Goal: Contribute content

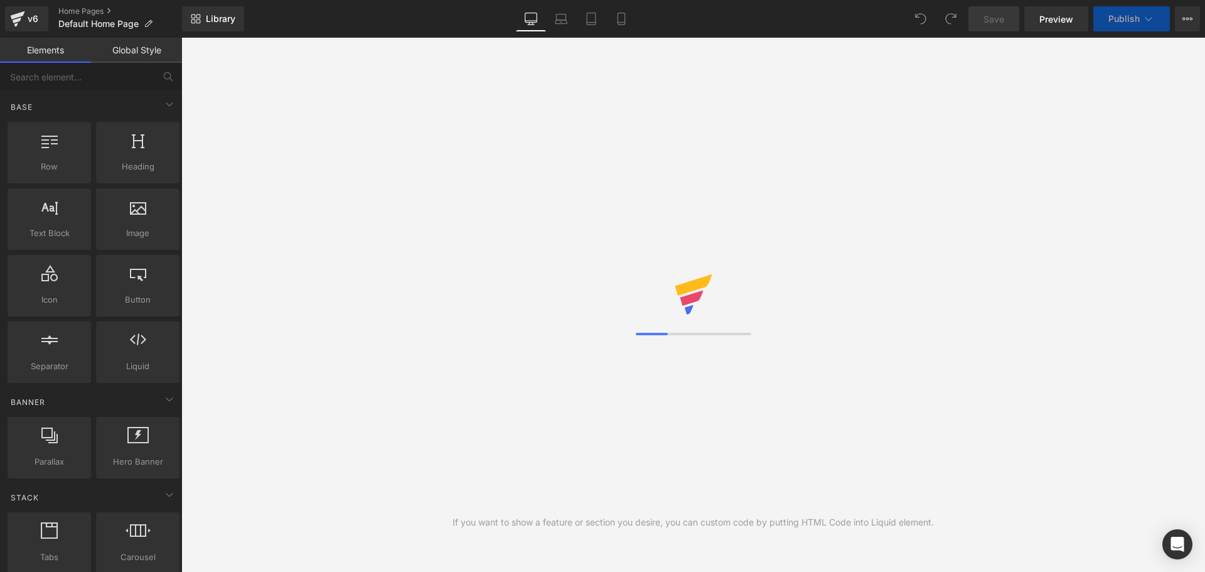
scroll to position [40, 1005]
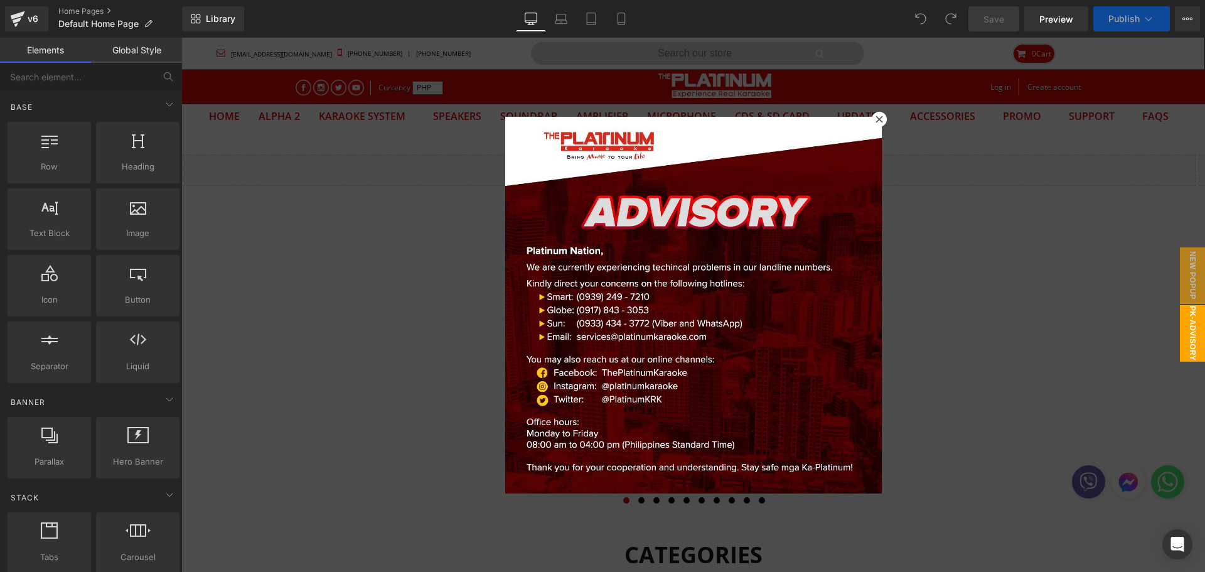
click at [875, 117] on icon at bounding box center [879, 119] width 8 height 8
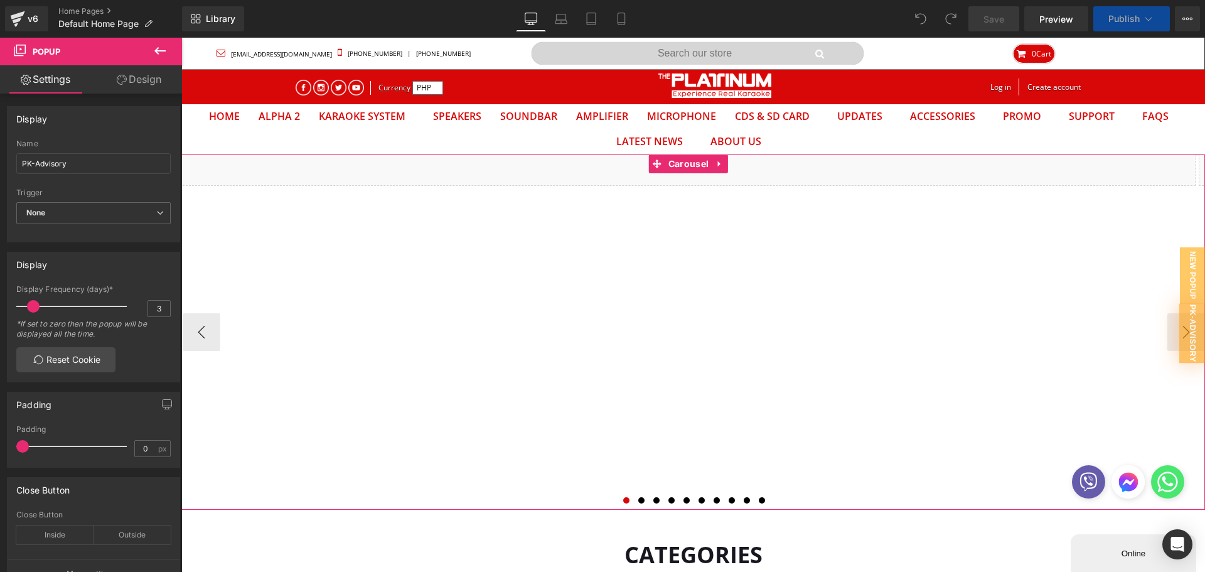
scroll to position [0, 0]
click at [638, 499] on span at bounding box center [641, 500] width 6 height 6
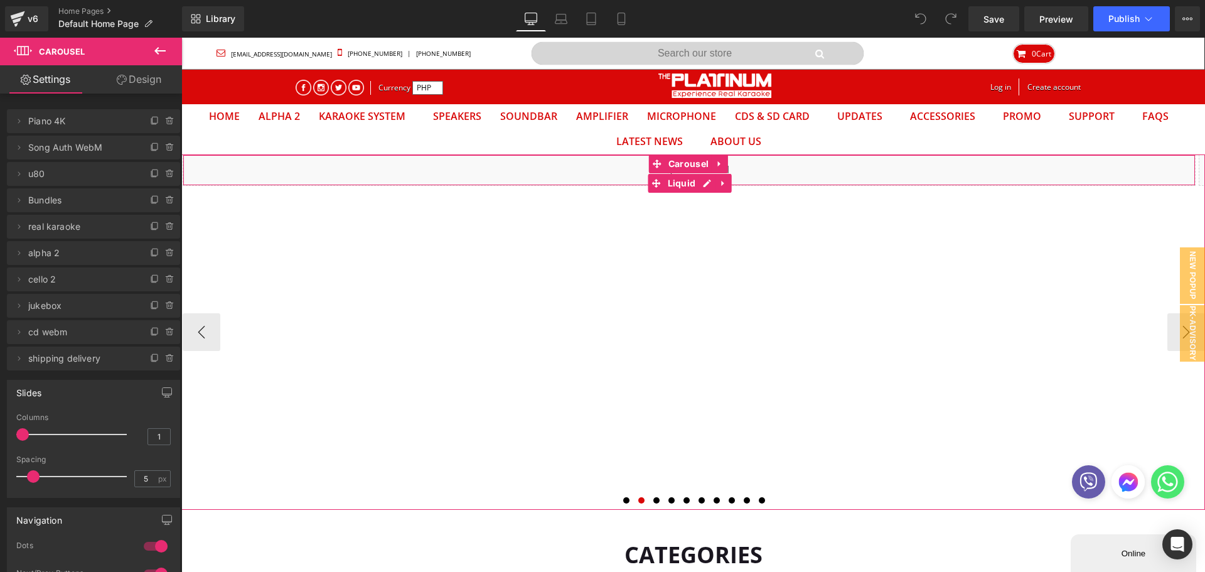
click at [485, 166] on div "Liquid" at bounding box center [689, 169] width 1013 height 31
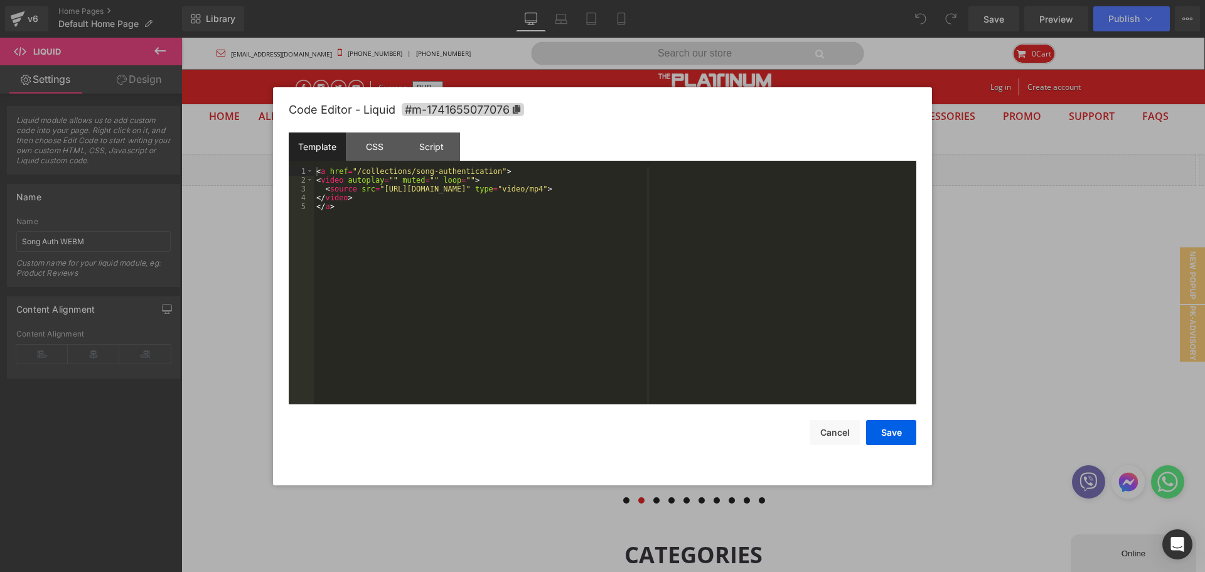
click at [486, 0] on div "You are previewing how the will restyle your page. You can not edit Elements in…" at bounding box center [602, 0] width 1205 height 0
drag, startPoint x: 379, startPoint y: 192, endPoint x: 686, endPoint y: 193, distance: 306.8
click at [686, 193] on div "< a href = "/collections/song-authentication" > < video autoplay = "" muted = "…" at bounding box center [615, 294] width 602 height 255
click at [896, 439] on button "Save" at bounding box center [891, 432] width 50 height 25
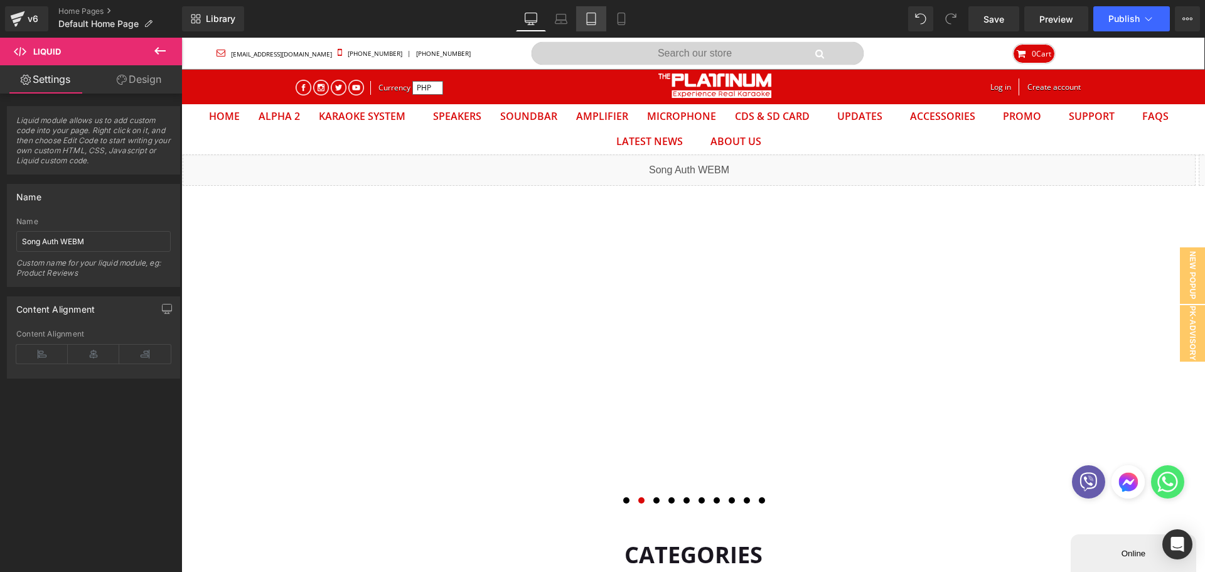
drag, startPoint x: 588, startPoint y: 21, endPoint x: 592, endPoint y: 27, distance: 6.8
click at [589, 21] on icon at bounding box center [591, 19] width 13 height 13
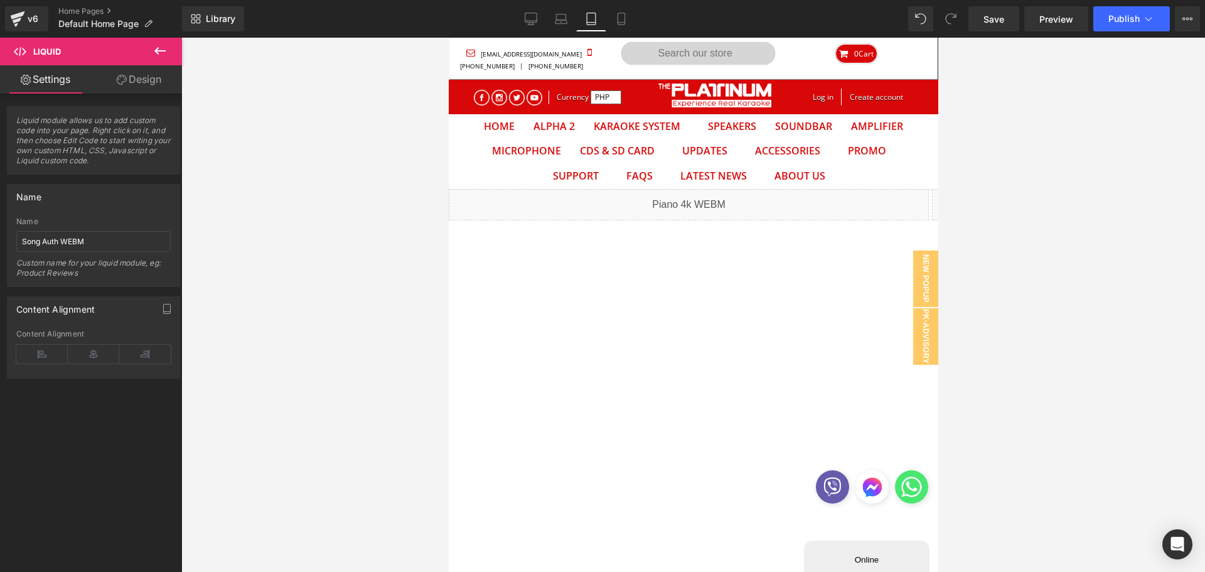
scroll to position [65, 471]
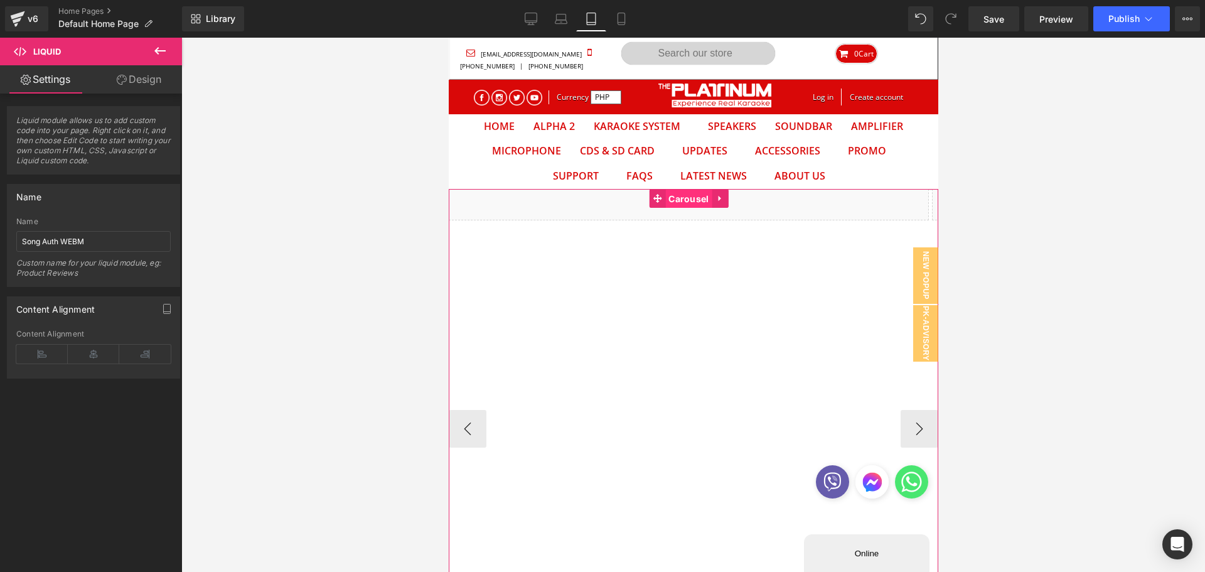
click at [683, 201] on span "Carousel" at bounding box center [687, 198] width 46 height 19
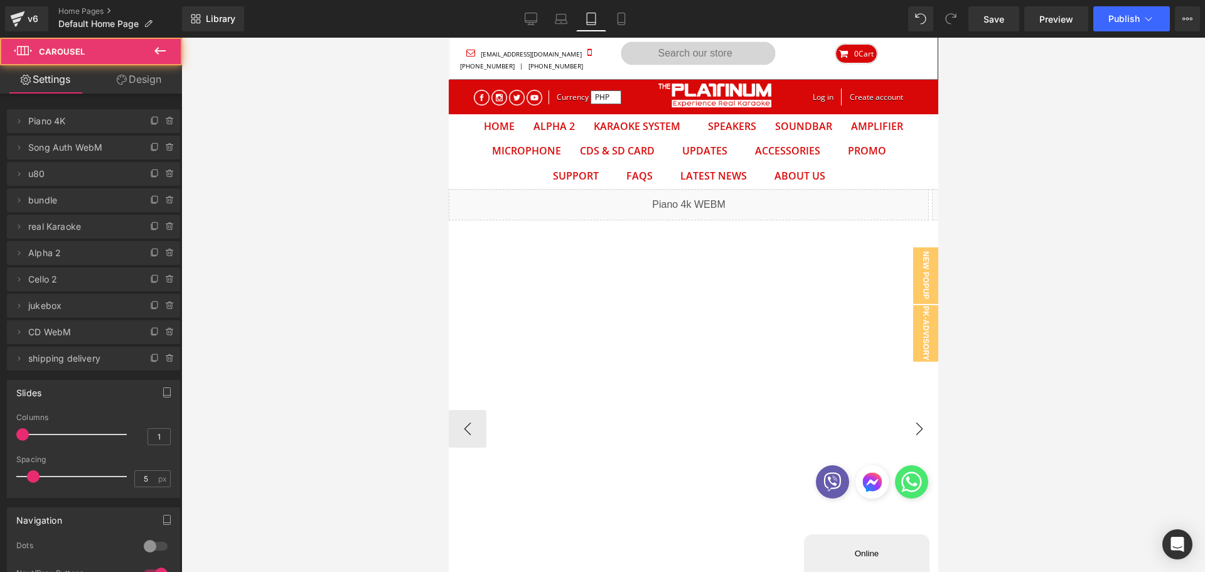
click at [922, 431] on button "›" at bounding box center [919, 429] width 38 height 38
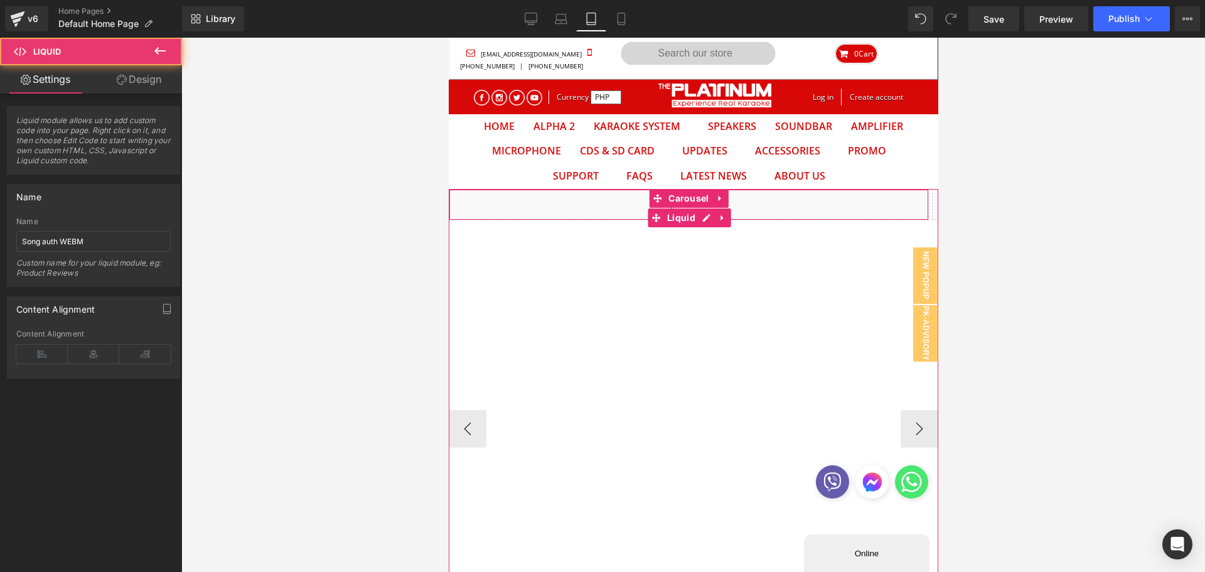
click at [519, 200] on div "Liquid" at bounding box center [688, 204] width 480 height 31
click at [518, 204] on div "Liquid" at bounding box center [688, 204] width 480 height 31
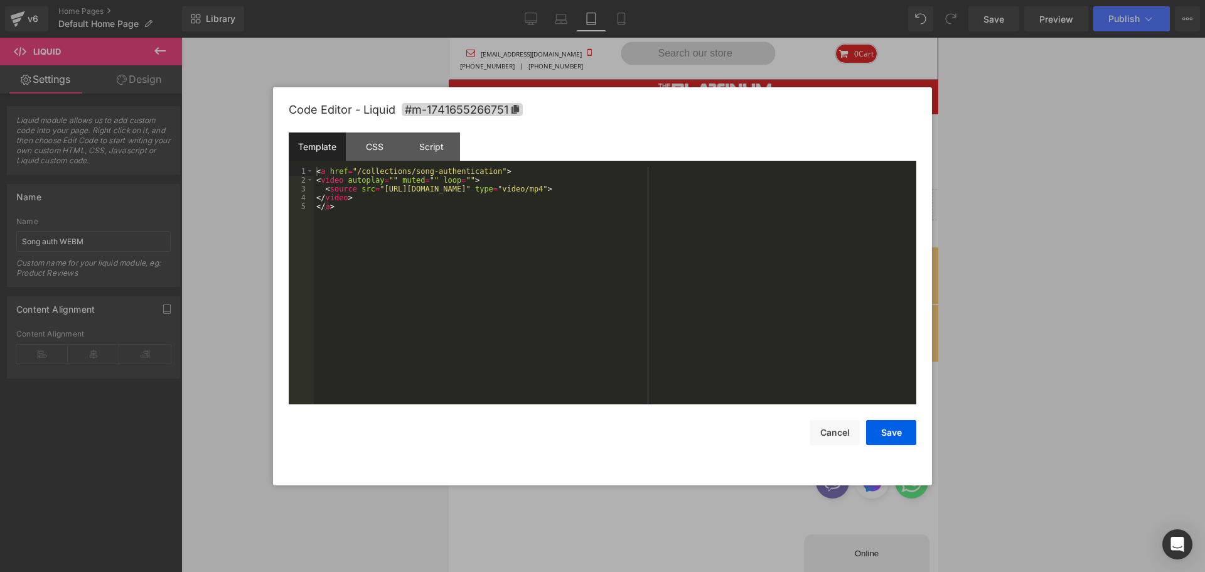
click at [526, 0] on div "Carousel You are previewing how the will restyle your page. You can not edit El…" at bounding box center [602, 0] width 1205 height 0
drag, startPoint x: 379, startPoint y: 192, endPoint x: 685, endPoint y: 189, distance: 305.6
click at [685, 189] on div "< a href = "/collections/song-authentication" > < video autoplay = "" muted = "…" at bounding box center [615, 294] width 602 height 255
click at [902, 440] on button "Save" at bounding box center [891, 432] width 50 height 25
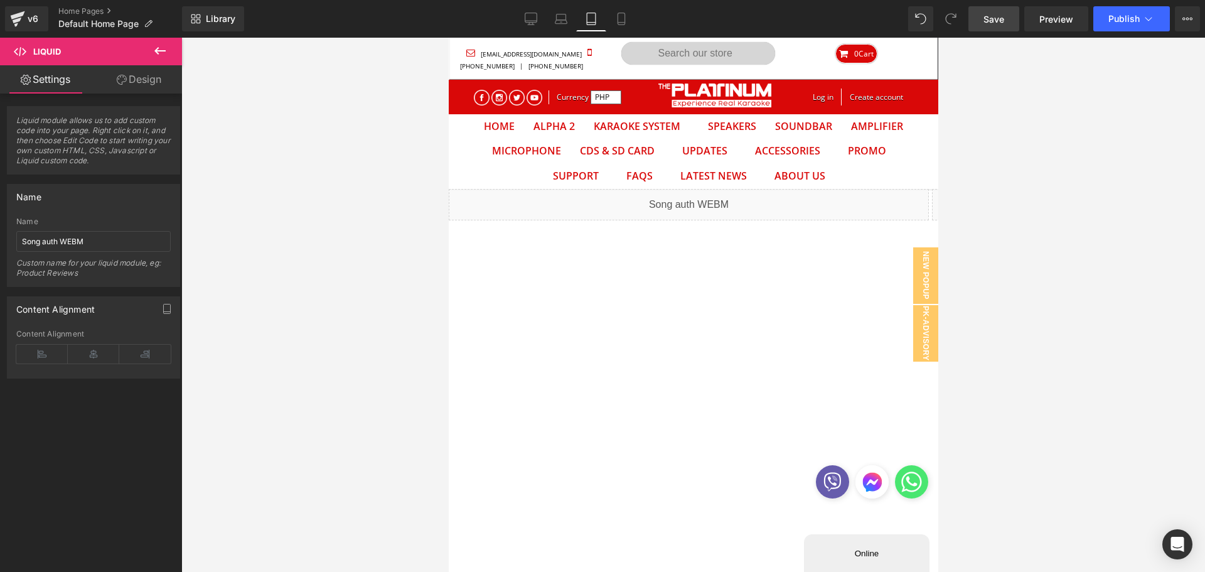
click at [984, 29] on link "Save" at bounding box center [993, 18] width 51 height 25
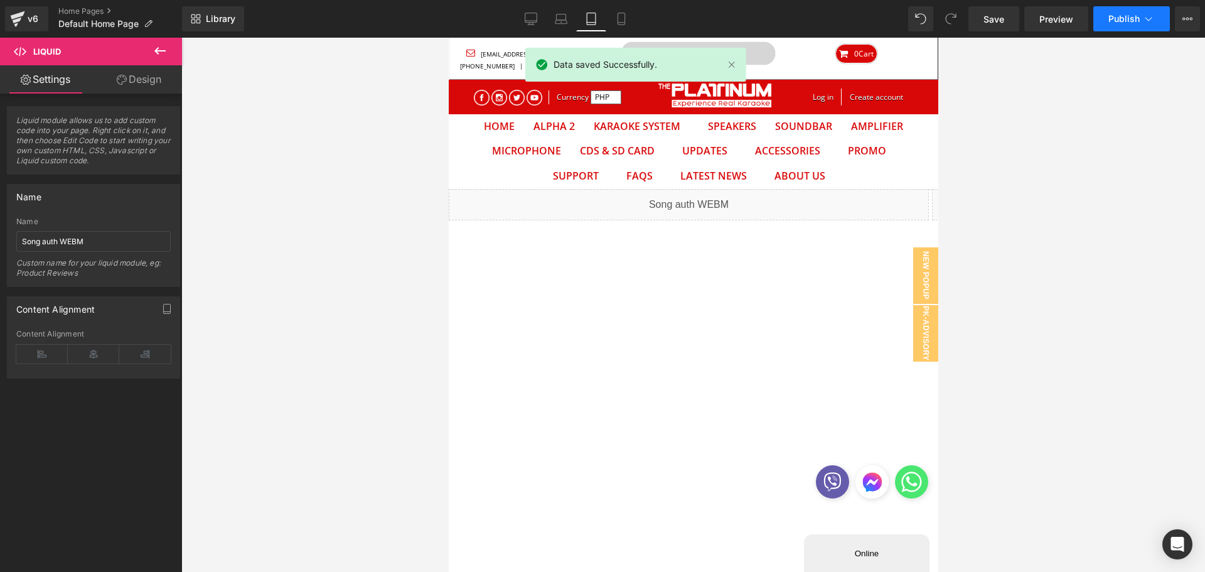
click at [1098, 18] on button "Publish" at bounding box center [1131, 18] width 77 height 25
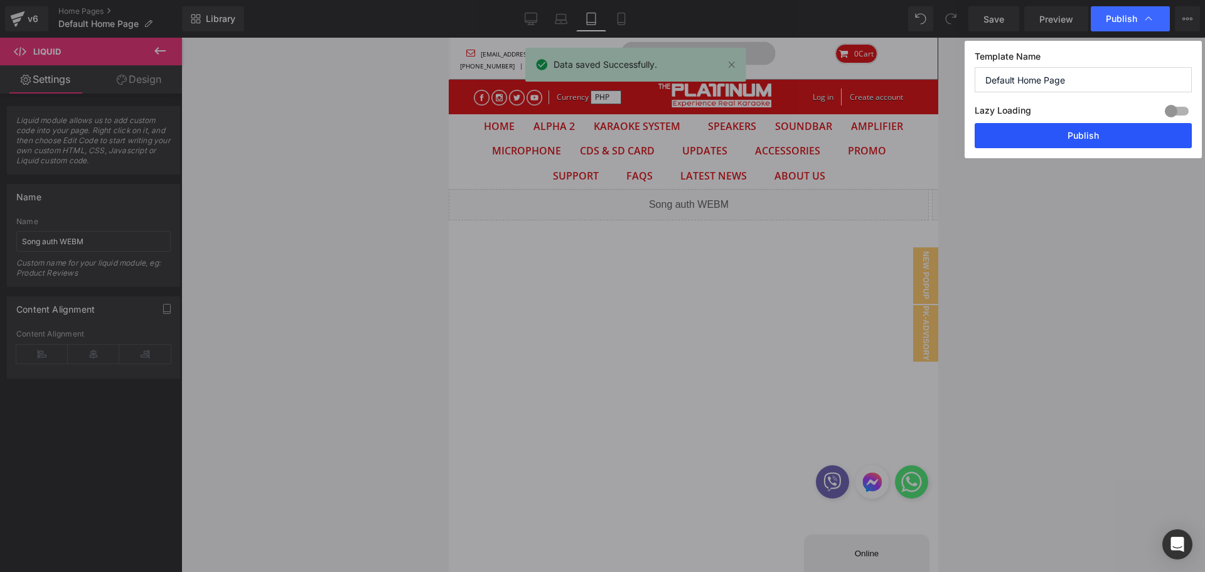
click at [1091, 136] on button "Publish" at bounding box center [1082, 135] width 217 height 25
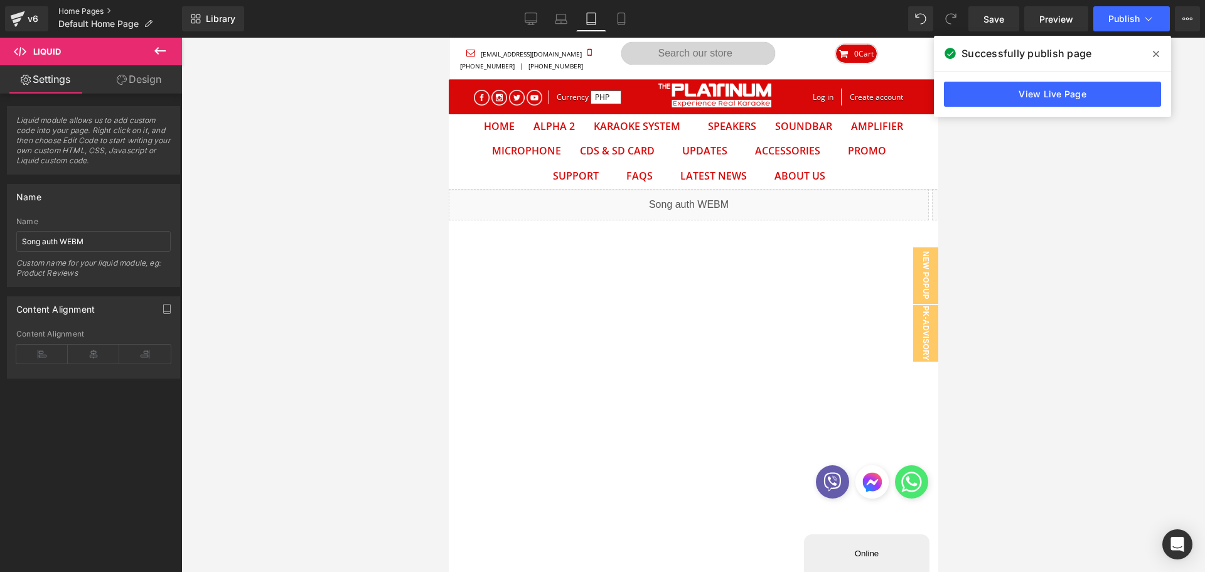
click at [86, 11] on link "Home Pages" at bounding box center [120, 11] width 124 height 10
